Goal: Transaction & Acquisition: Obtain resource

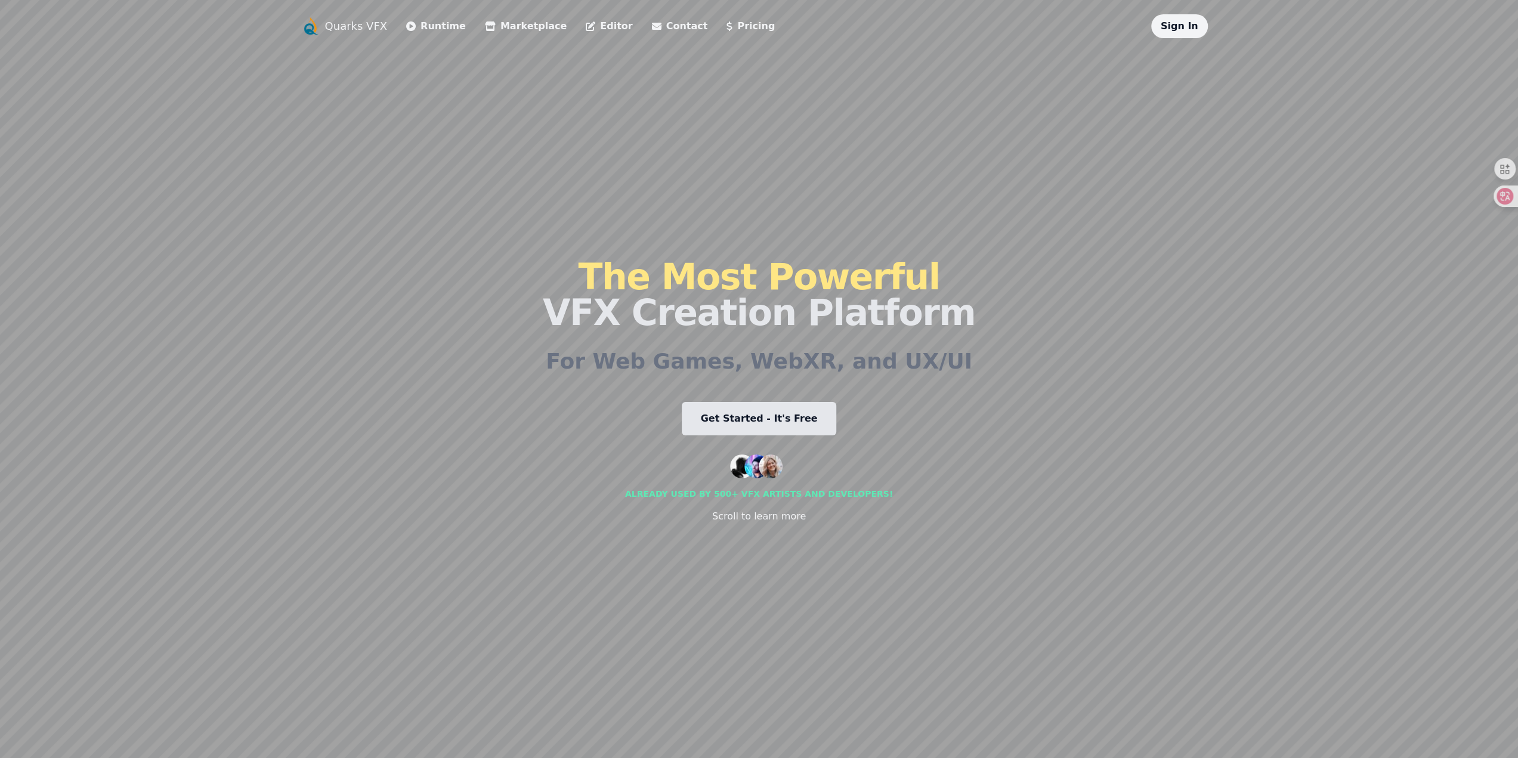
click at [431, 27] on link "Runtime" at bounding box center [436, 26] width 60 height 14
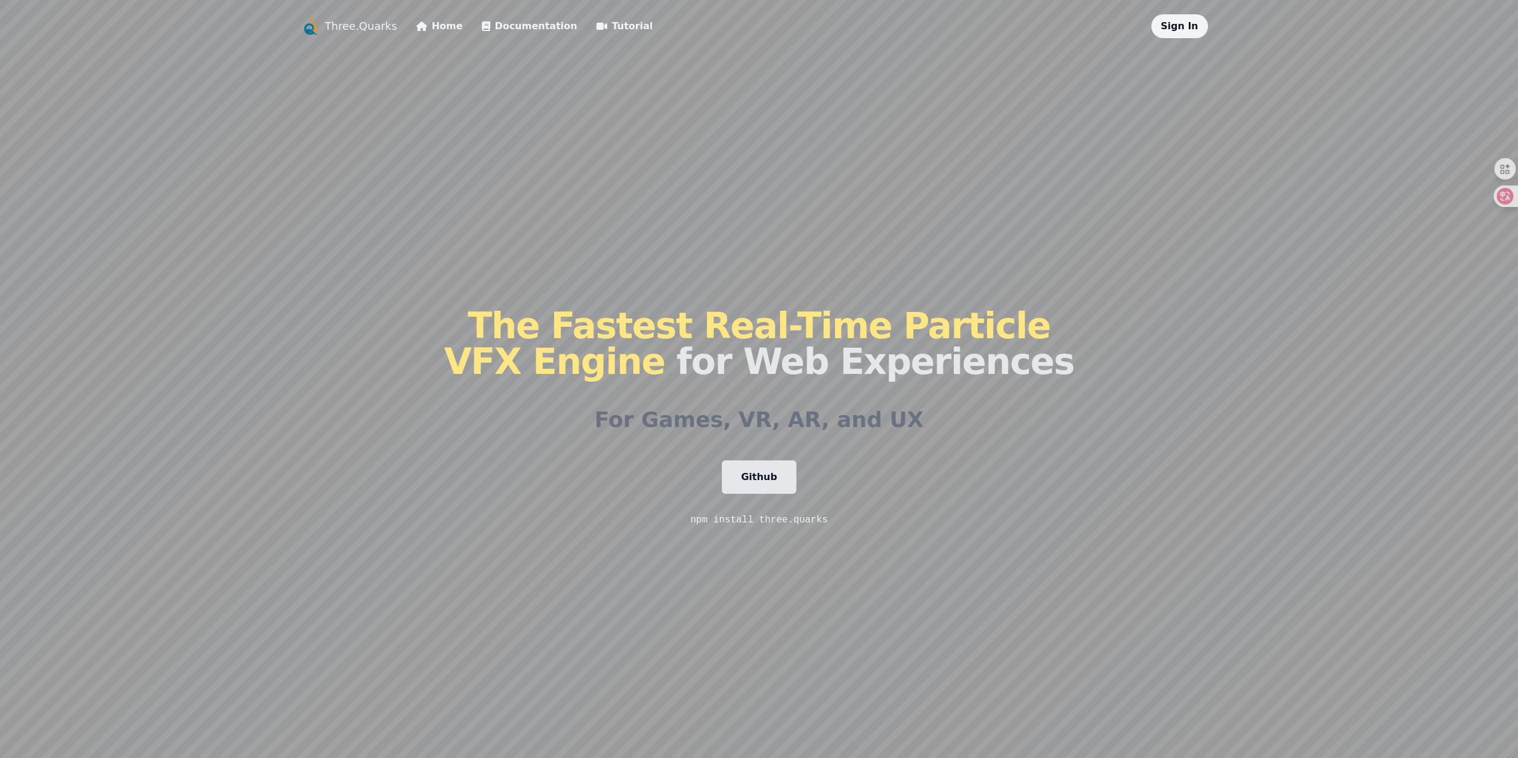
click at [443, 22] on link "Home" at bounding box center [439, 26] width 47 height 14
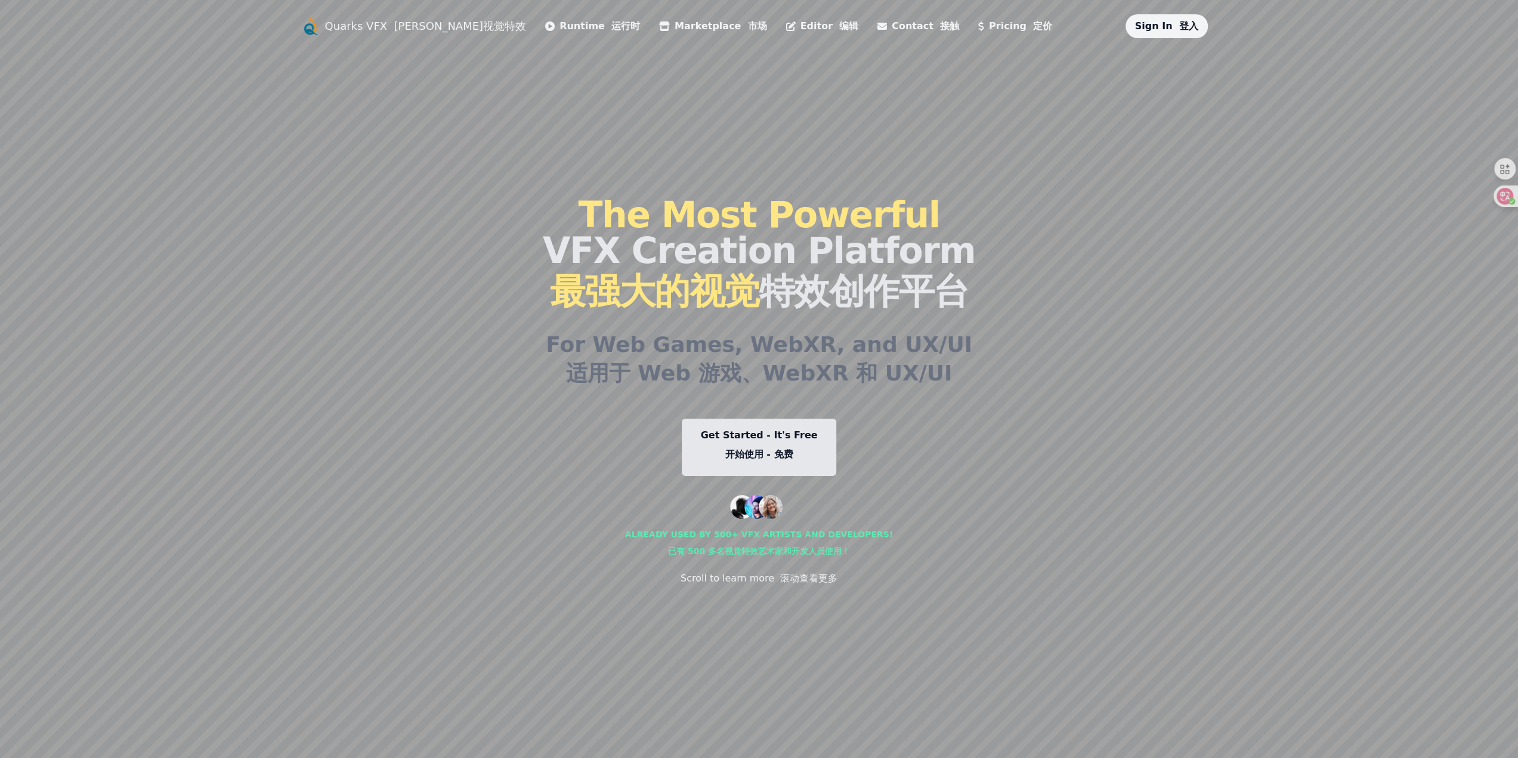
click at [775, 447] on font "开始使用 - 免费" at bounding box center [759, 454] width 68 height 14
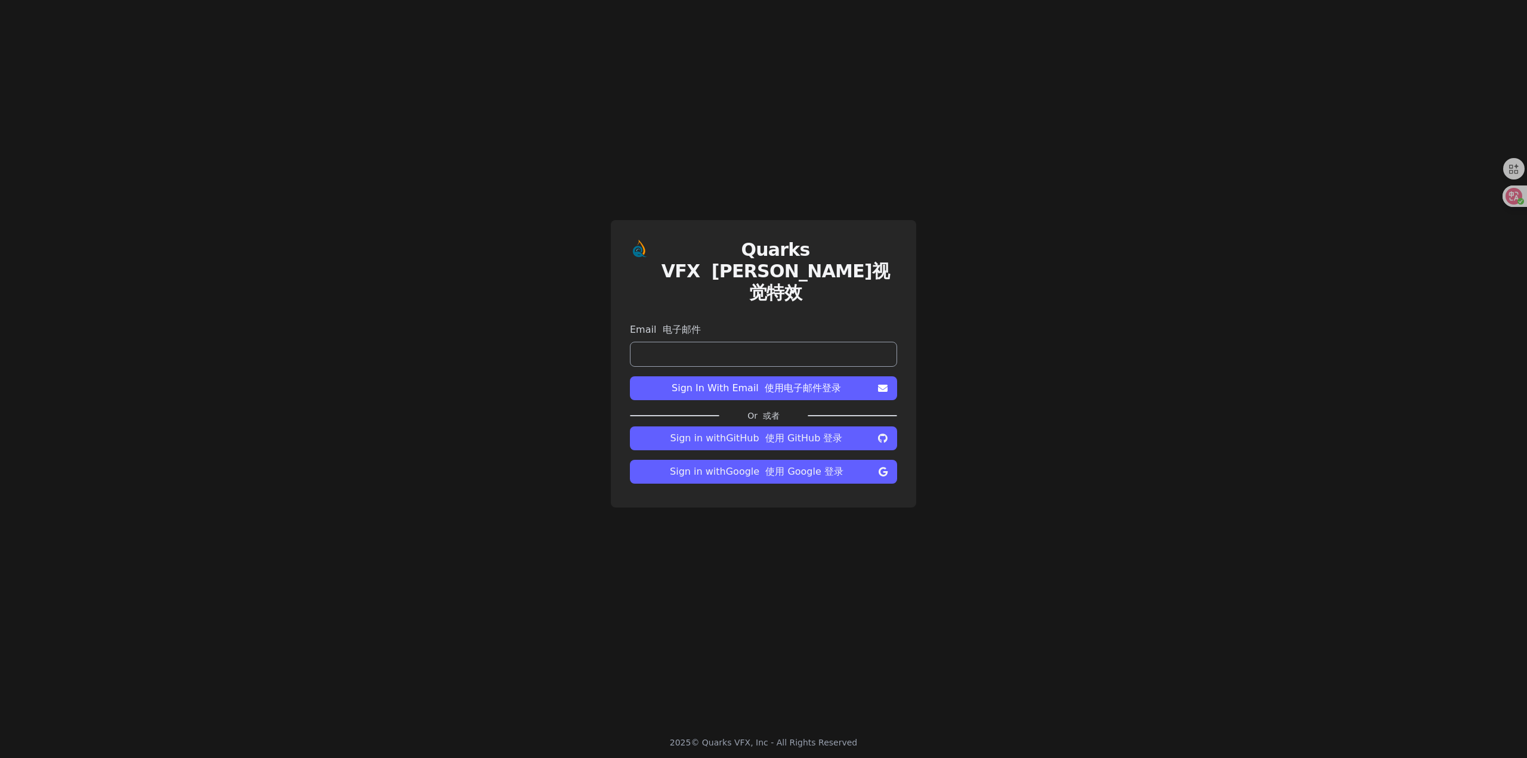
click at [701, 465] on span "Sign in with Google 使用 Google 登录" at bounding box center [756, 472] width 234 height 14
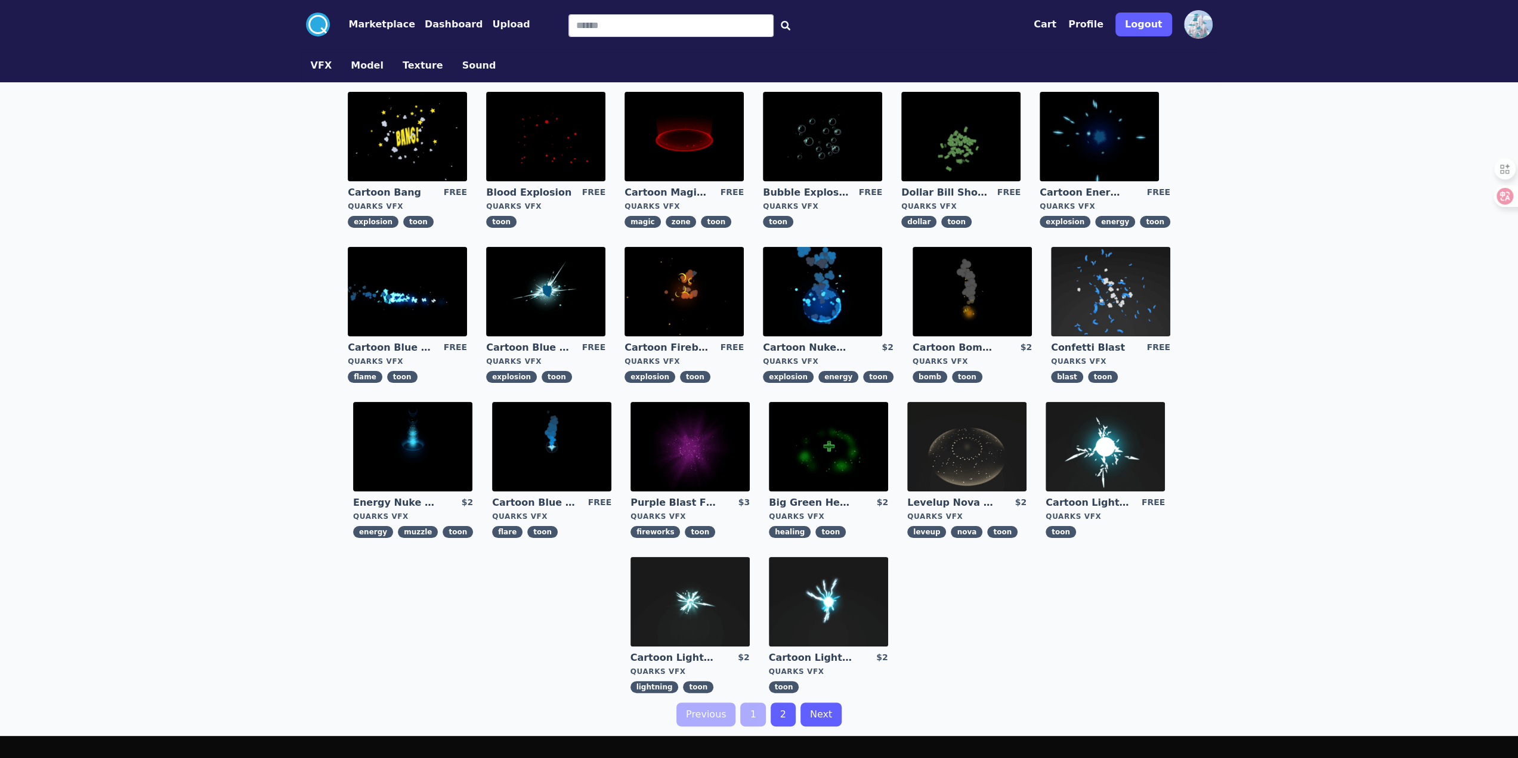
click at [784, 714] on link "2" at bounding box center [783, 715] width 25 height 24
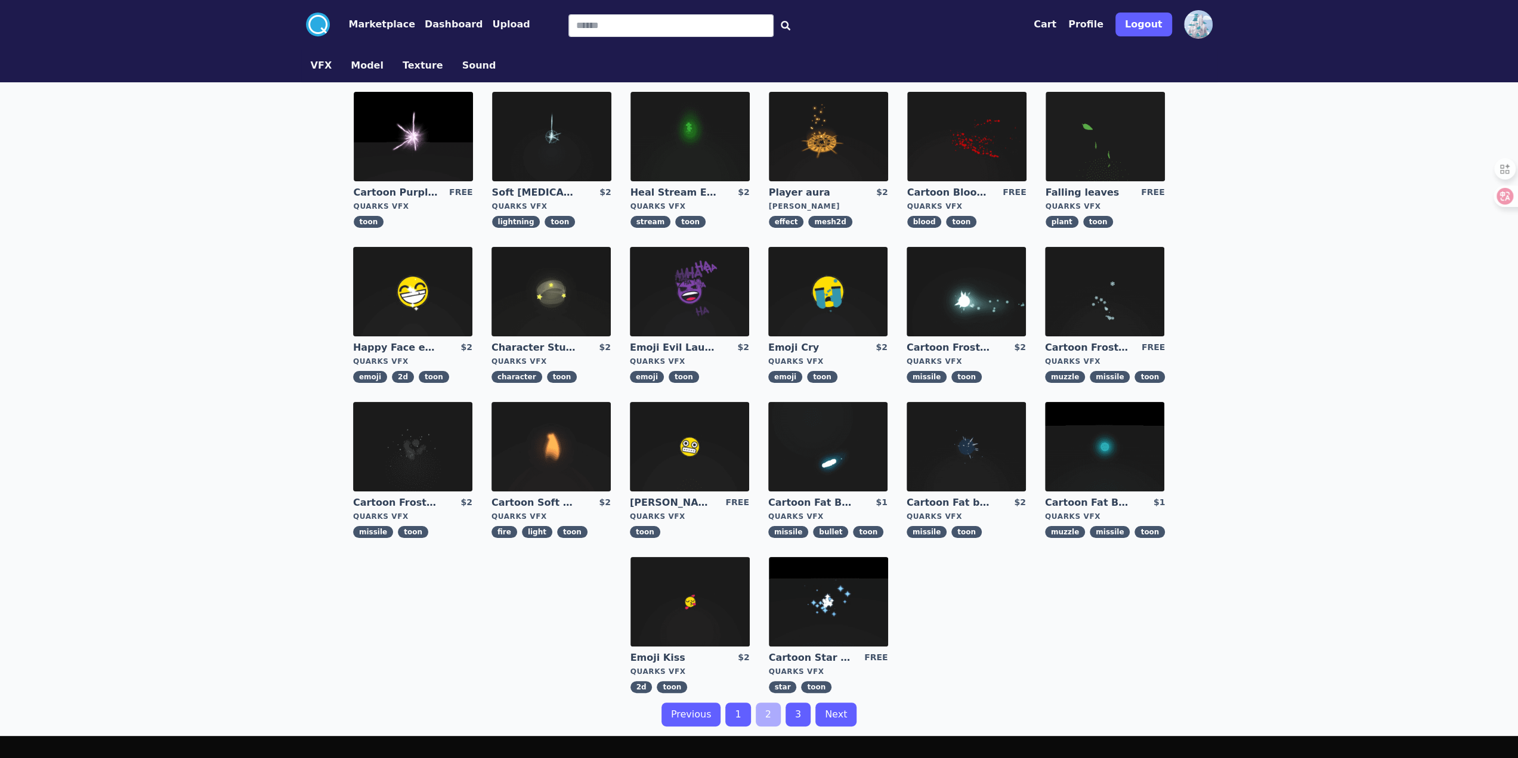
click at [836, 709] on link "Next" at bounding box center [835, 715] width 41 height 24
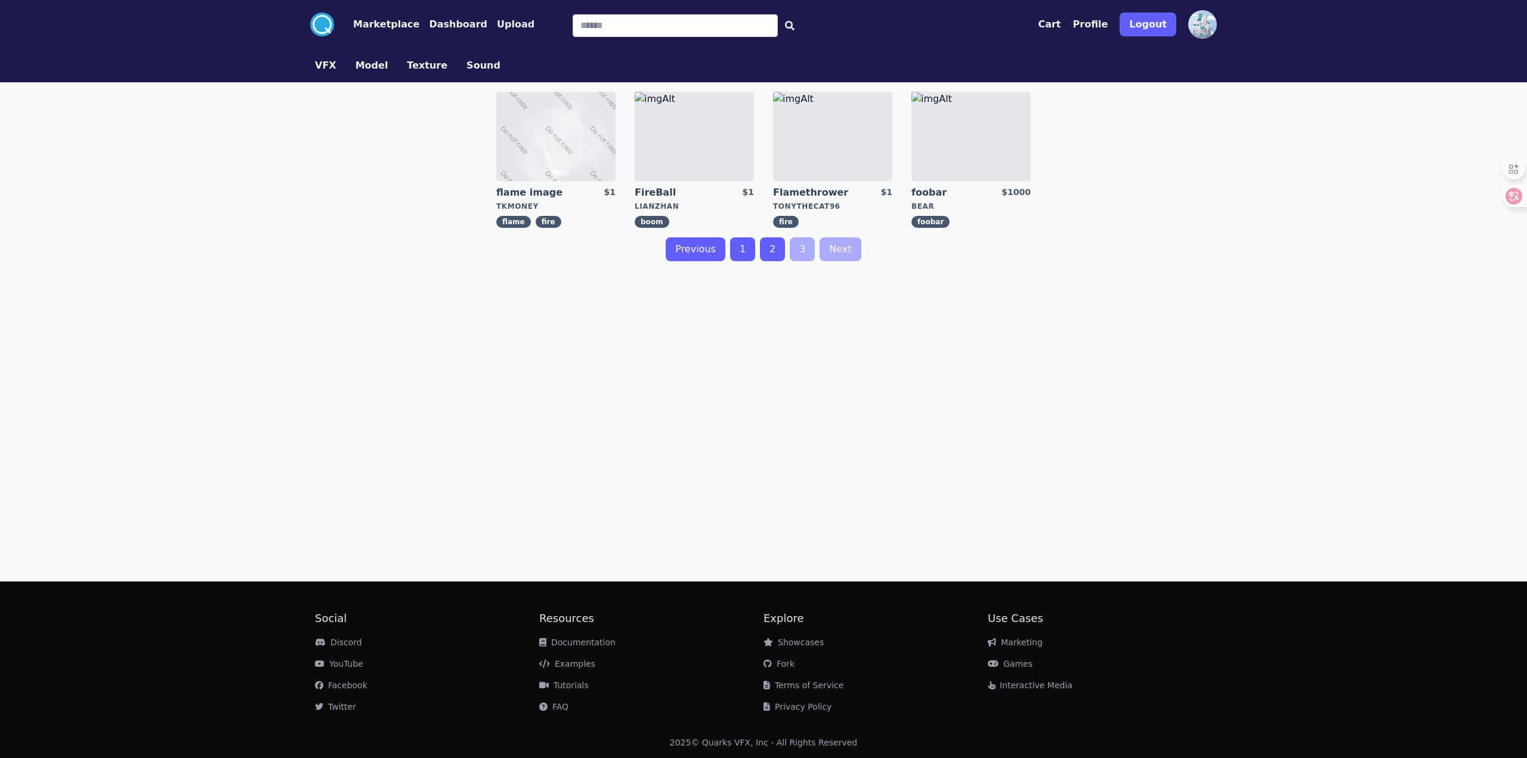
click at [775, 249] on link "2" at bounding box center [772, 249] width 25 height 24
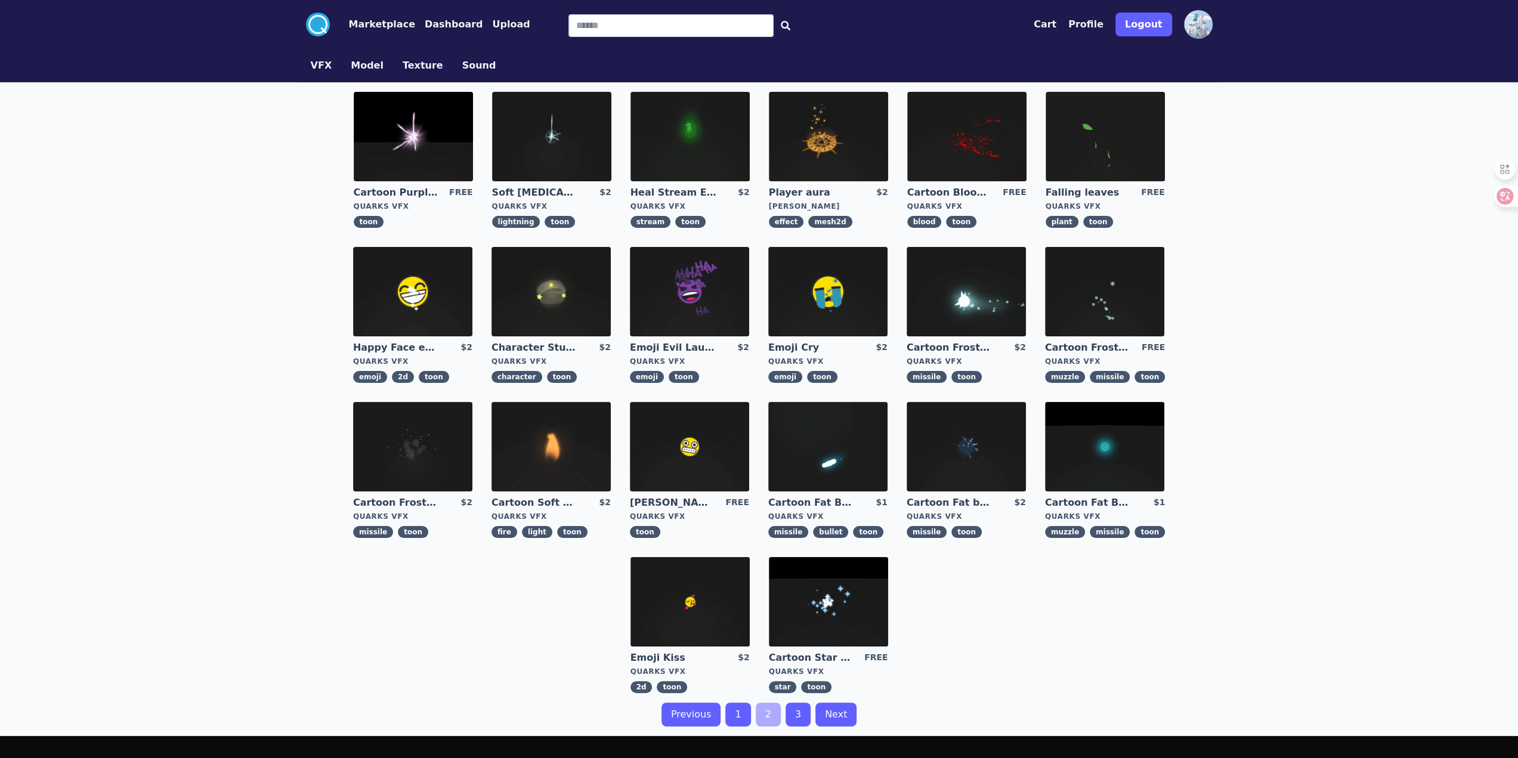
click at [840, 144] on img at bounding box center [828, 136] width 119 height 89
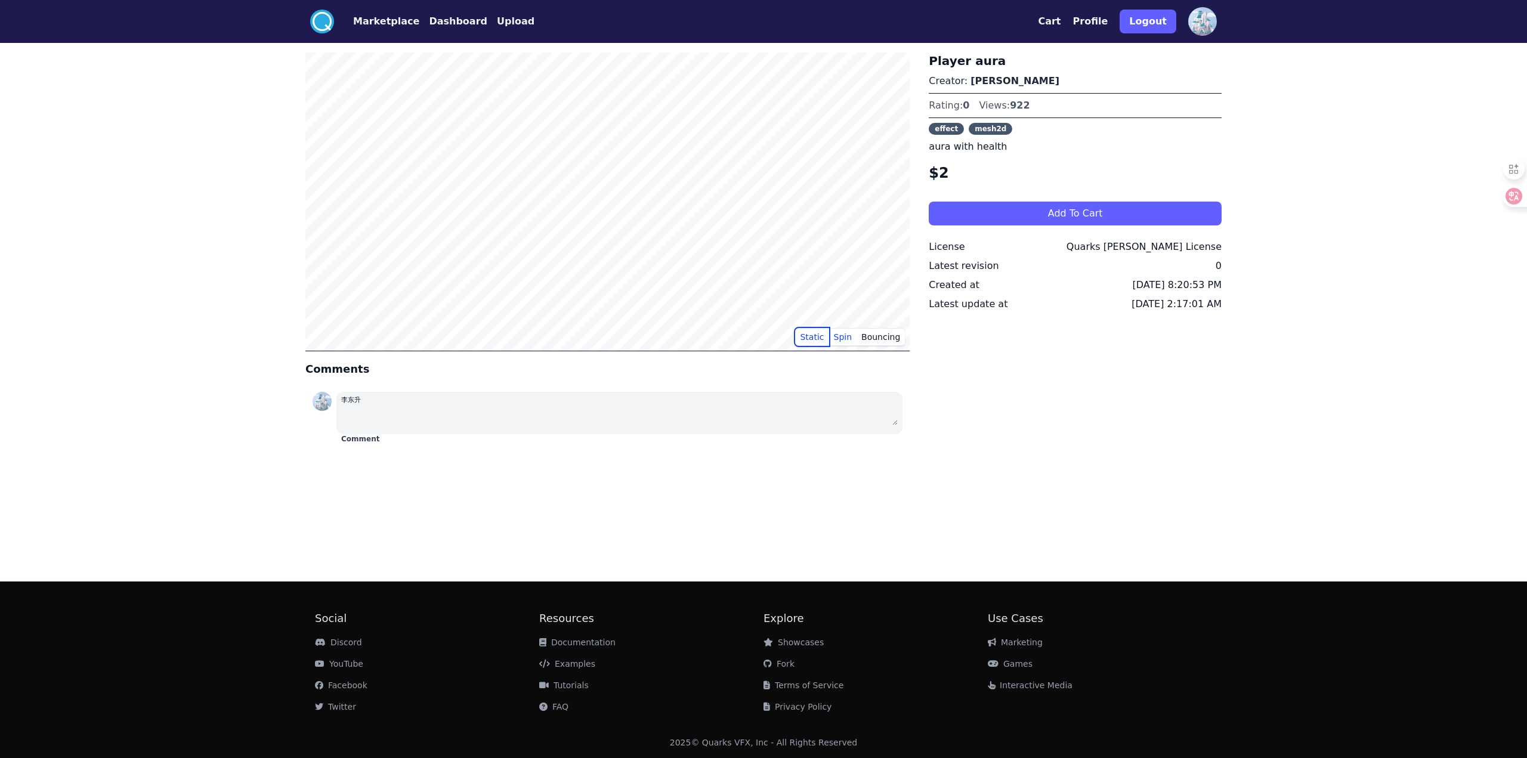
click at [812, 330] on button "Static" at bounding box center [811, 337] width 33 height 18
click at [807, 337] on button "Static" at bounding box center [811, 337] width 33 height 18
click at [870, 336] on button "Bouncing" at bounding box center [881, 337] width 48 height 18
